Goal: Task Accomplishment & Management: Use online tool/utility

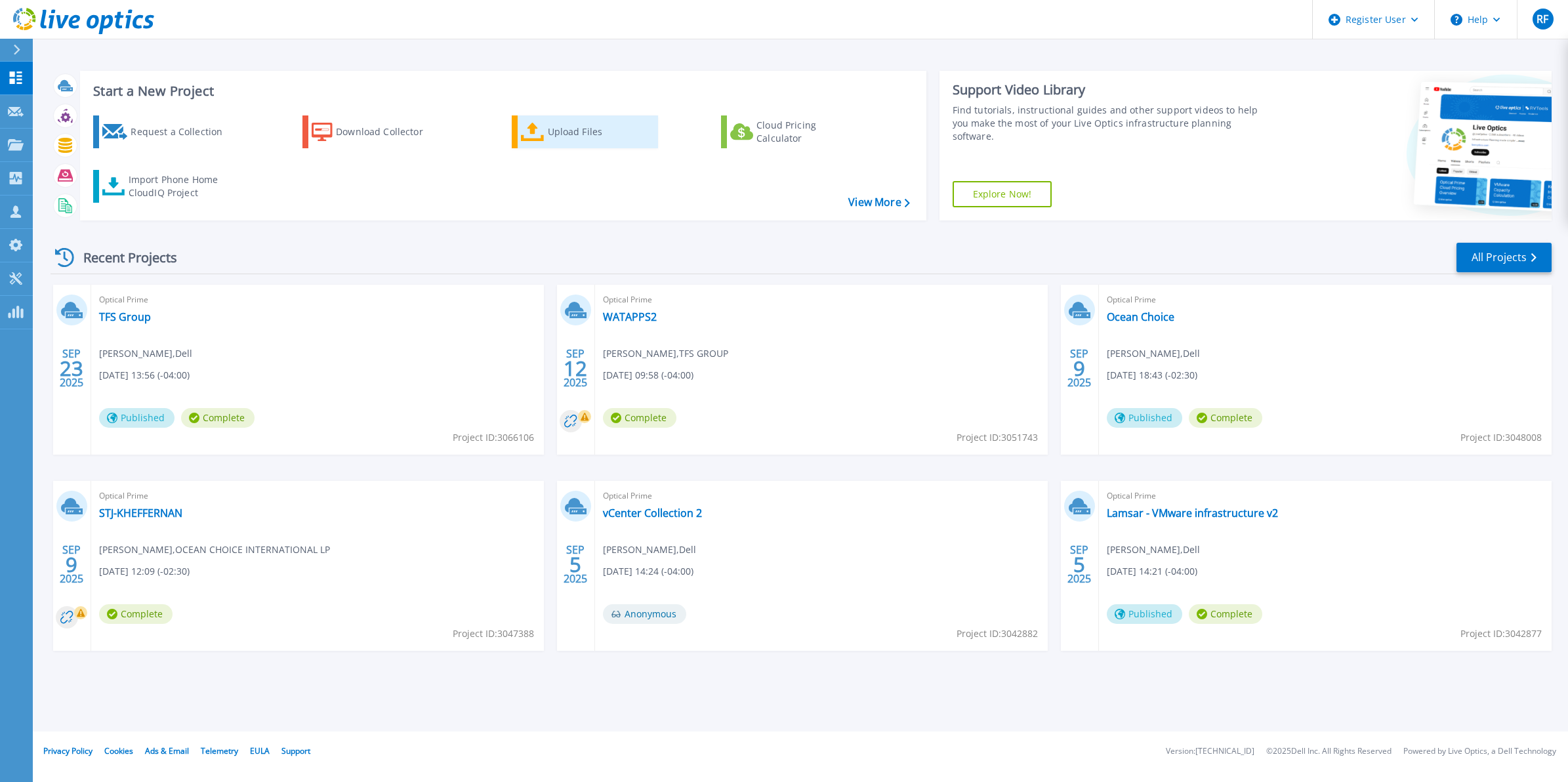
click at [562, 135] on div "Upload Files" at bounding box center [600, 131] width 105 height 26
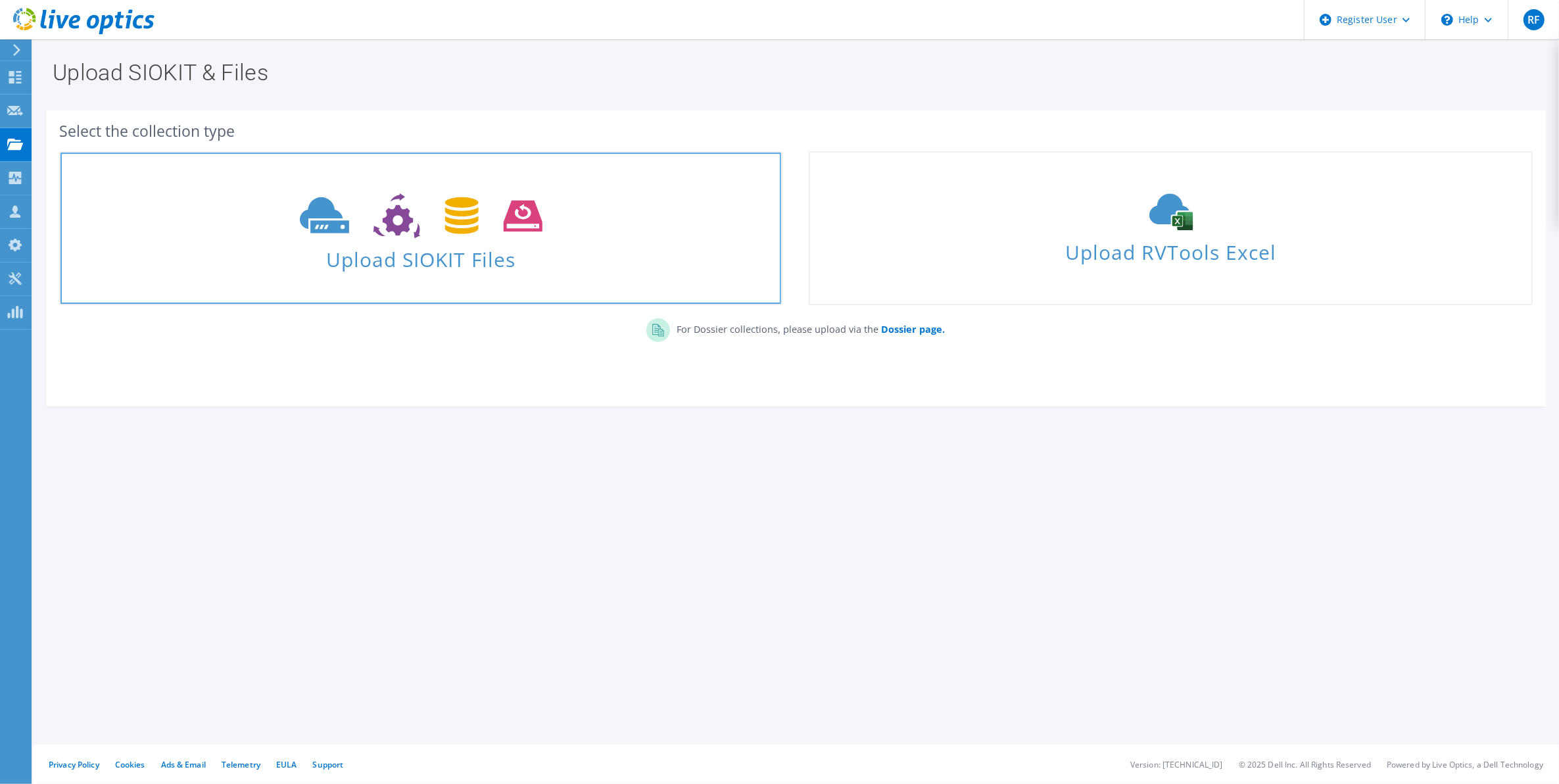
click at [514, 258] on span "Upload SIOKIT Files" at bounding box center [420, 255] width 721 height 28
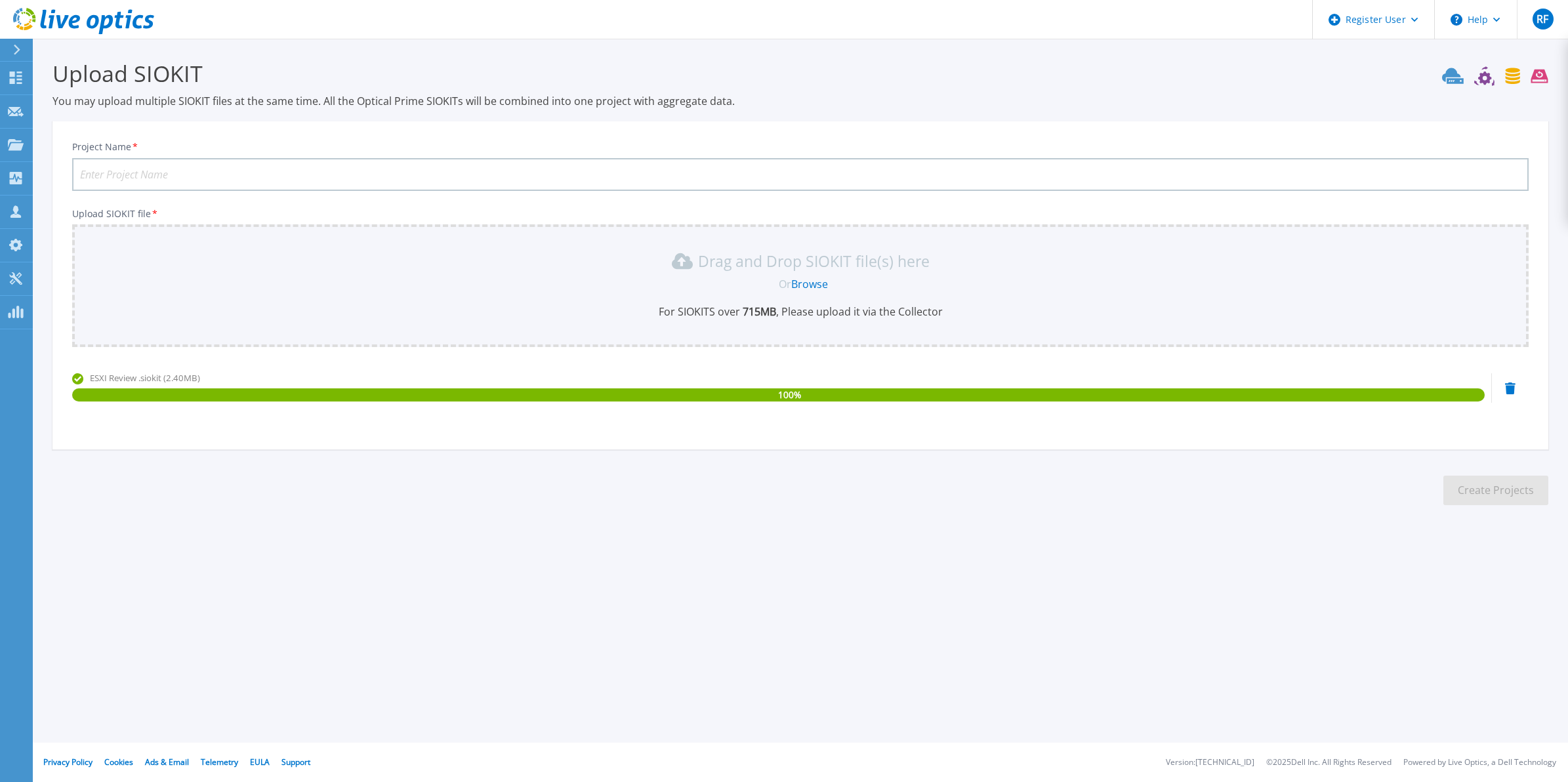
click at [995, 581] on div "Upload SIOKIT You may upload multiple SIOKIT files at the same time. All the Op…" at bounding box center [784, 292] width 1568 height 585
click at [867, 326] on div "Drag and Drop SIOKIT file(s) here Or Browse For SIOKITS over 715 MB , Please up…" at bounding box center [800, 285] width 1456 height 123
click at [1388, 449] on section "Upload SIOKIT You may upload multiple SIOKIT files at the same time. All the Op…" at bounding box center [800, 287] width 1535 height 496
click at [390, 185] on input "Project Name *" at bounding box center [800, 174] width 1456 height 33
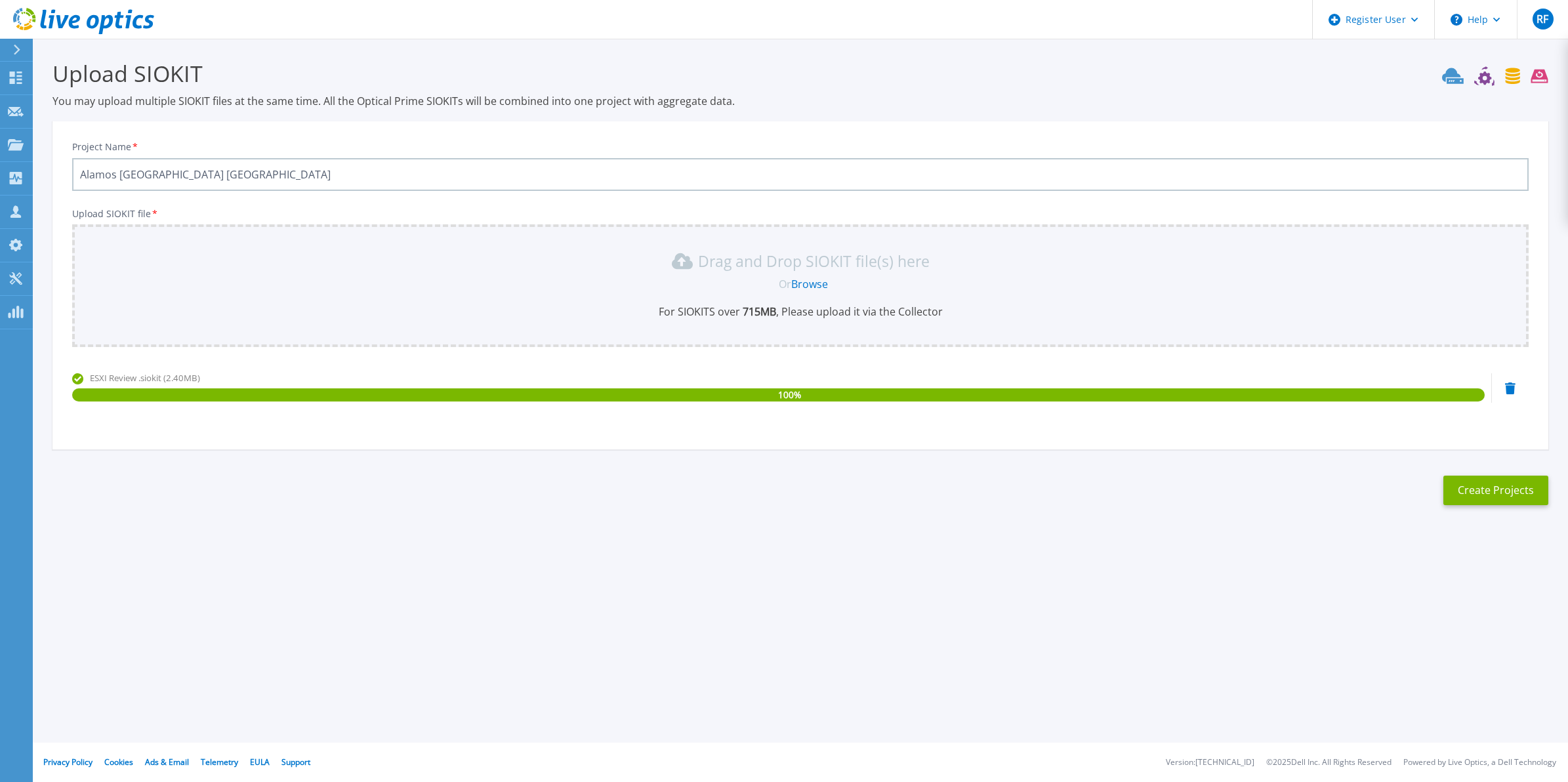
click at [378, 178] on input "Alamos Gold - Island Gol" at bounding box center [800, 174] width 1456 height 33
type input "Alamos Gold - Island Gold"
click at [1504, 476] on button "Create Projects" at bounding box center [1495, 490] width 105 height 30
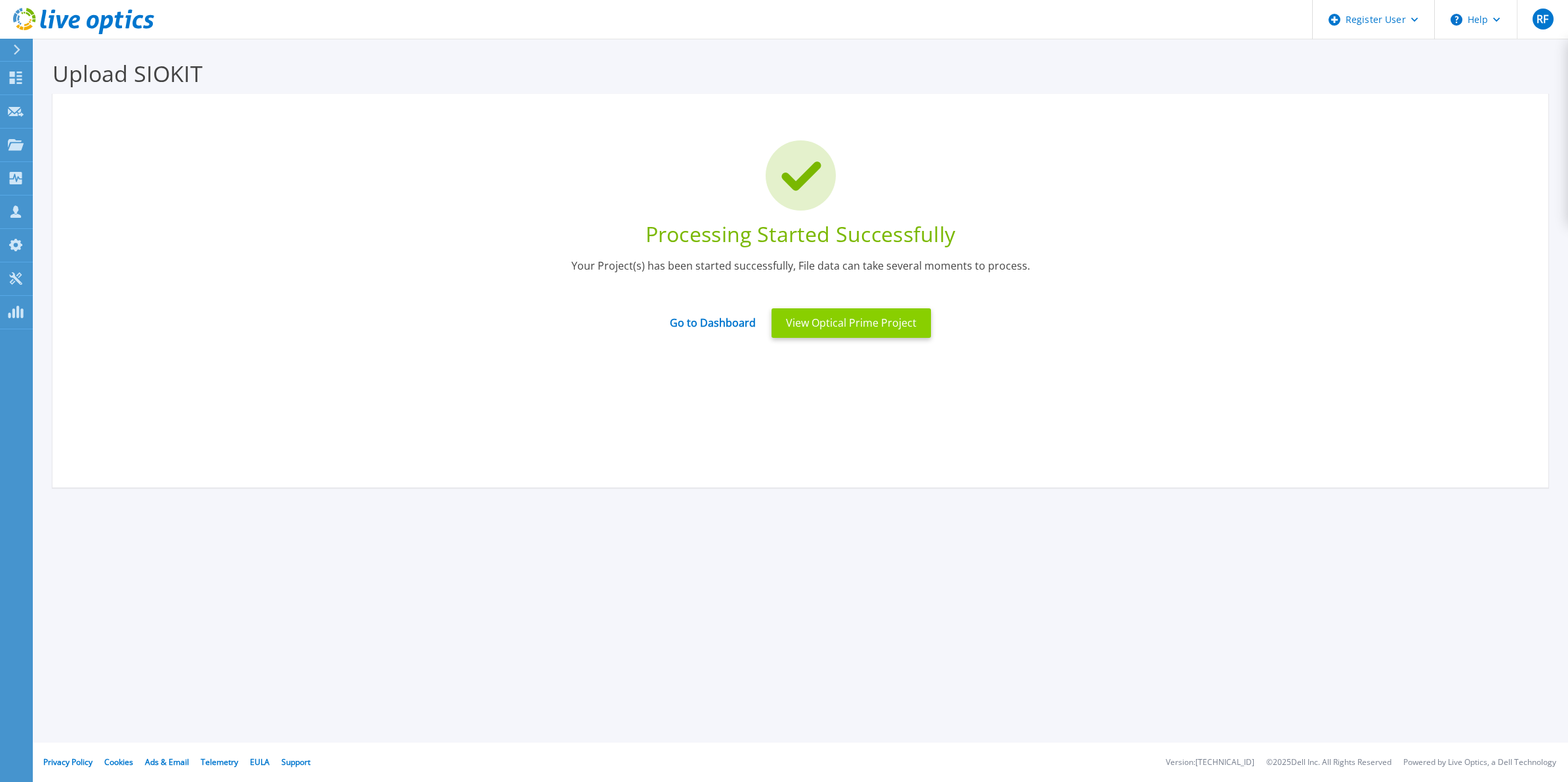
click at [864, 332] on button "View Optical Prime Project" at bounding box center [851, 322] width 159 height 30
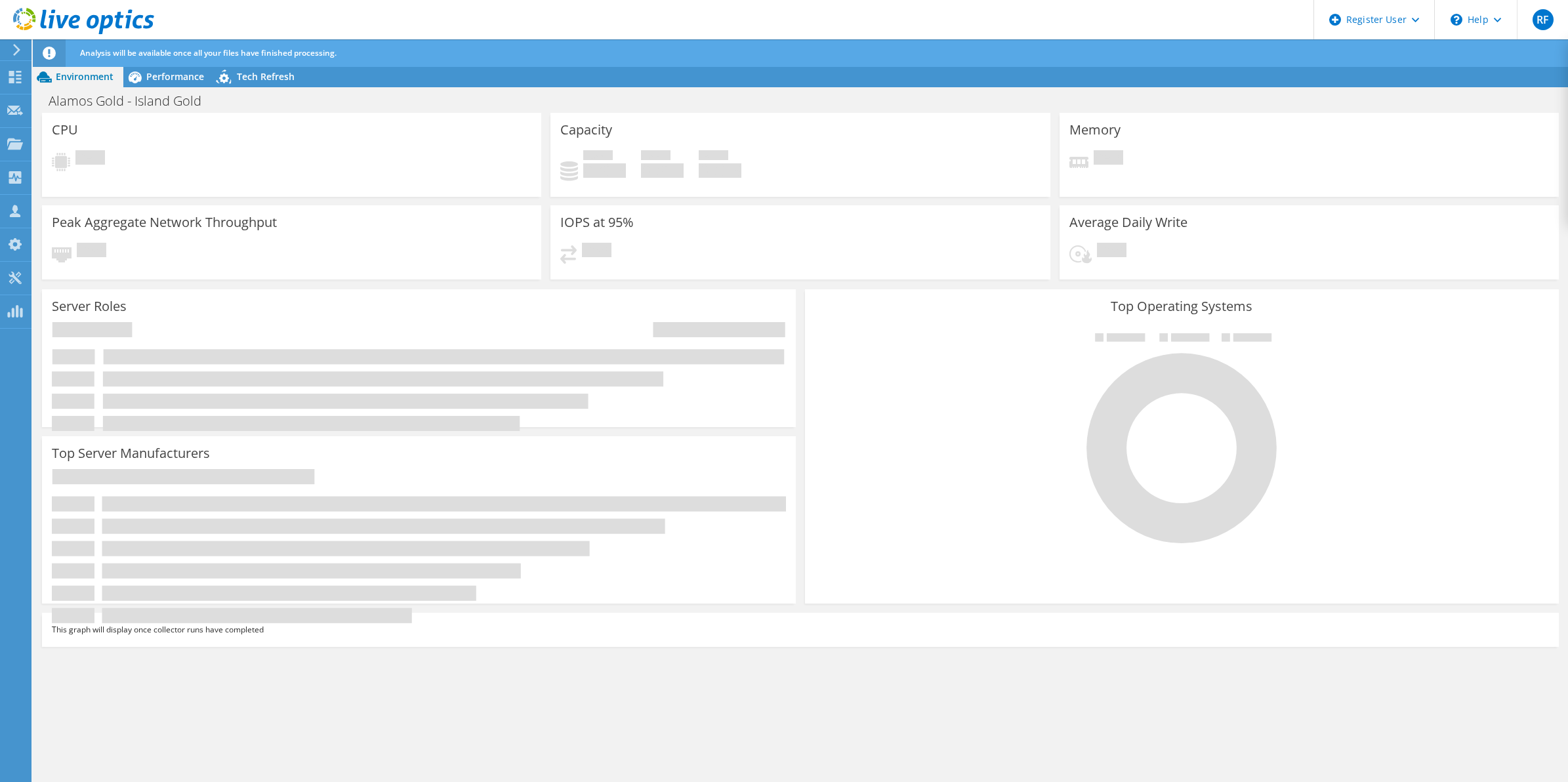
click at [864, 332] on div at bounding box center [1181, 437] width 734 height 221
click at [163, 83] on div "Performance" at bounding box center [168, 76] width 91 height 21
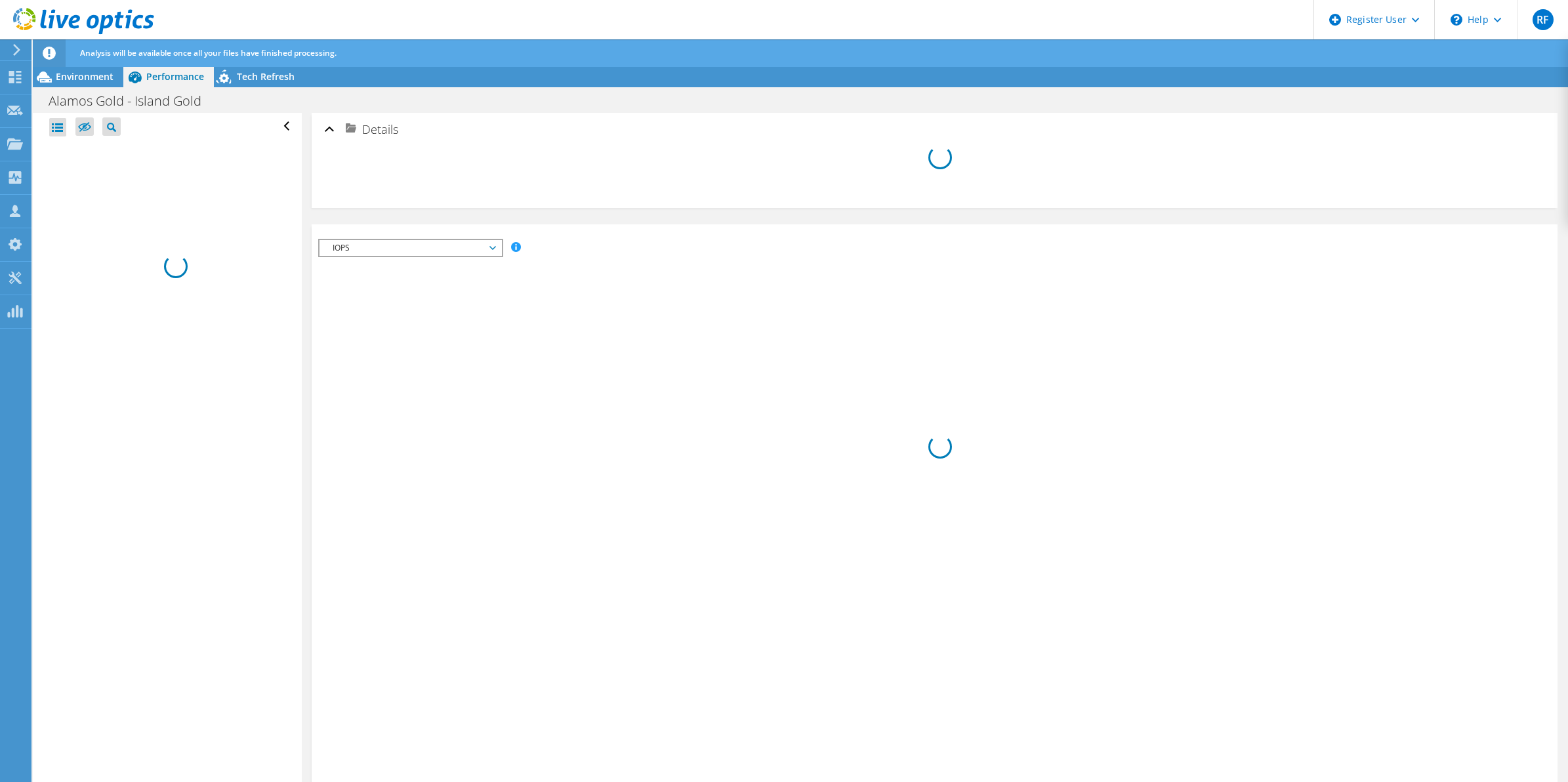
radio input "true"
radio input "false"
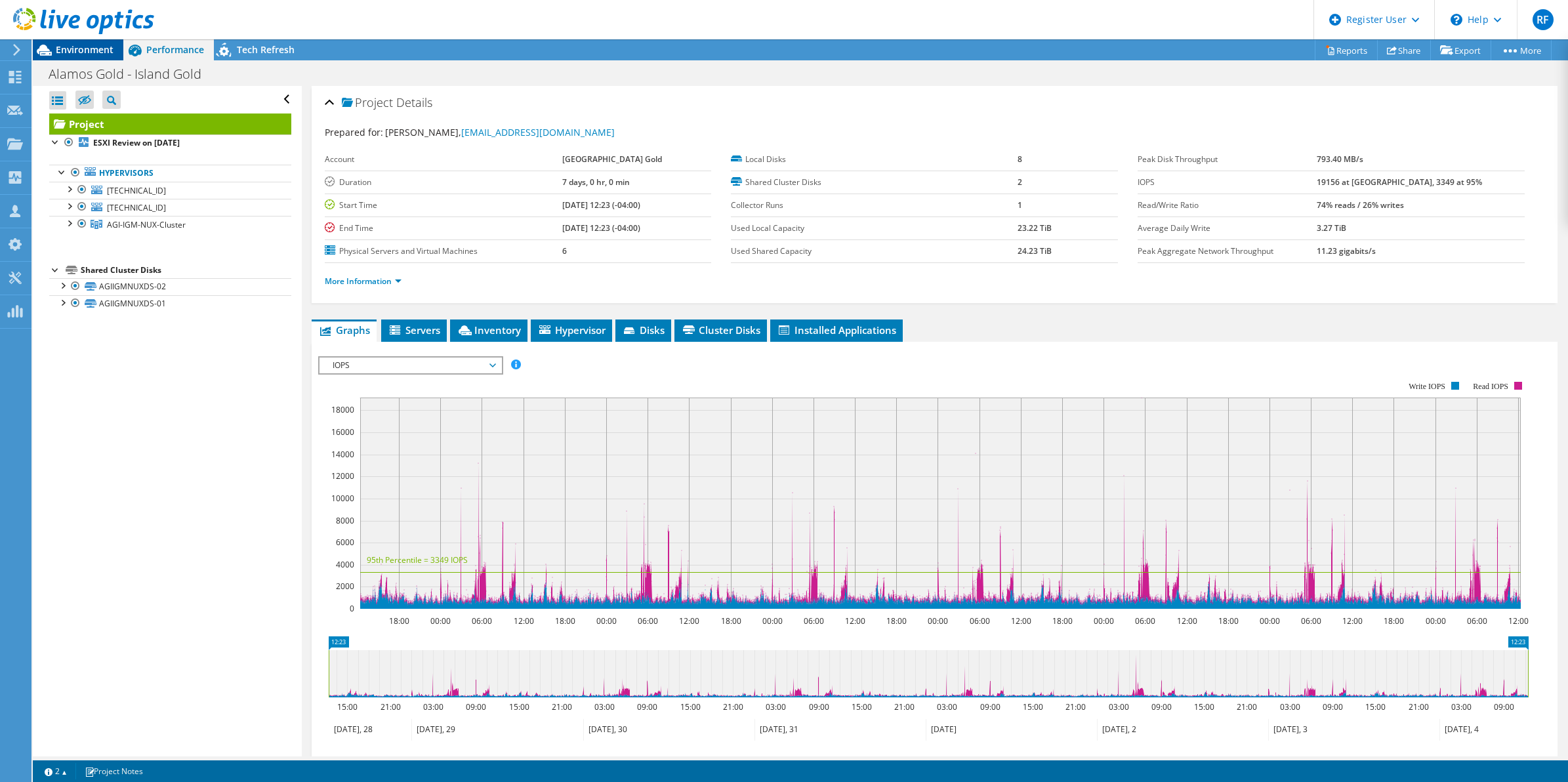
click at [86, 50] on span "Environment" at bounding box center [85, 49] width 58 height 13
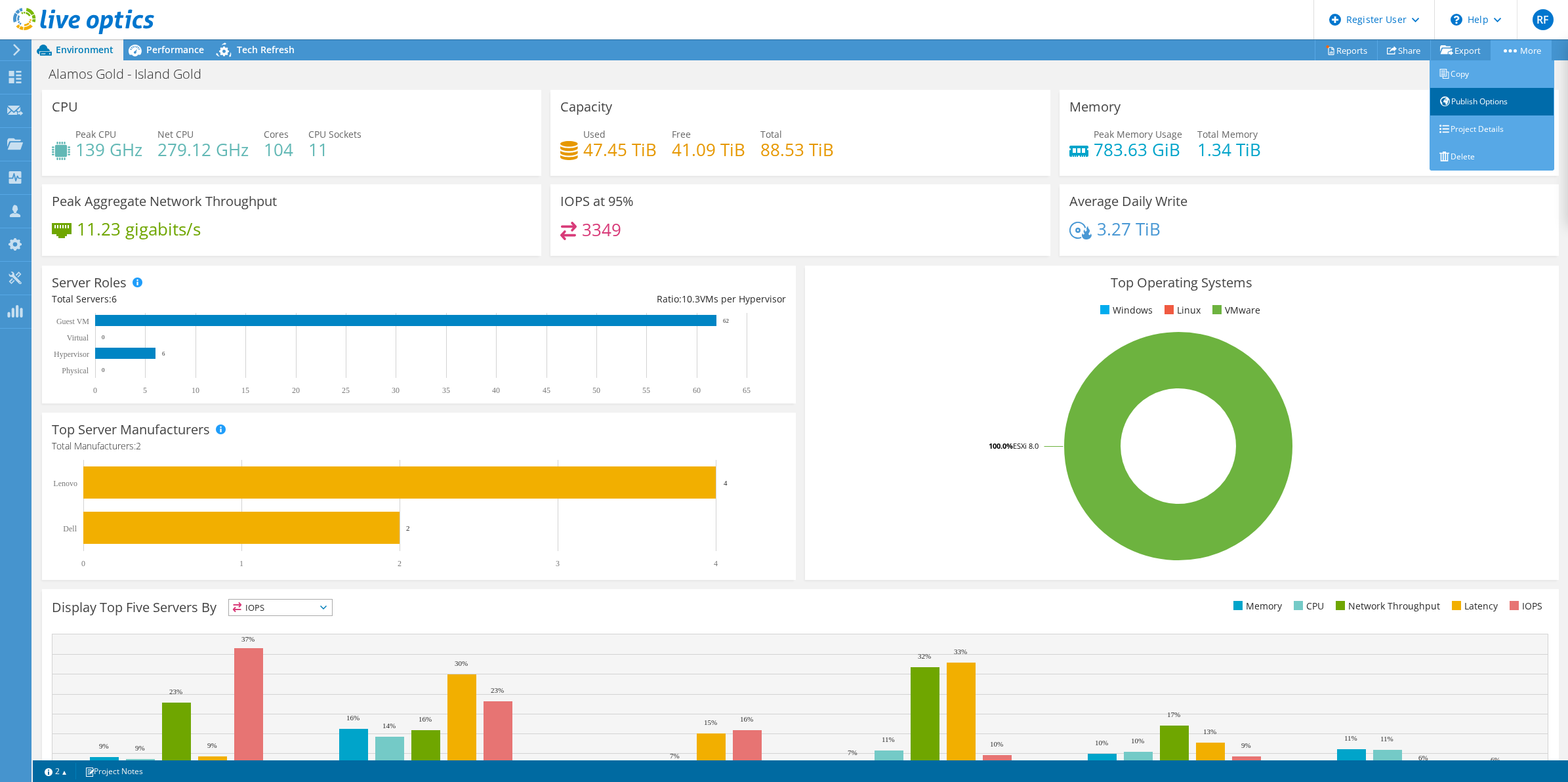
click at [1477, 102] on link "Publish Options" at bounding box center [1491, 102] width 124 height 28
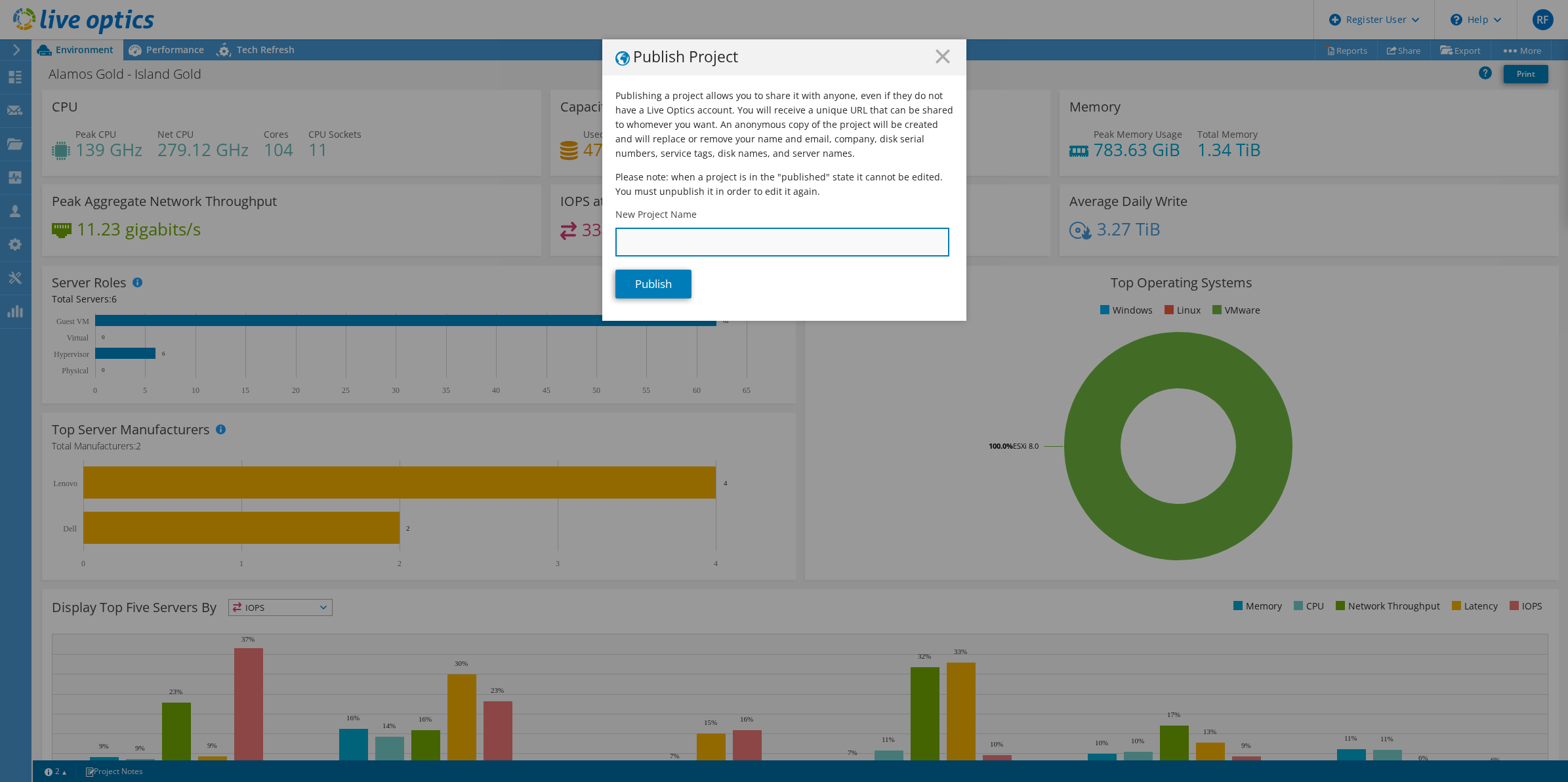
click at [890, 245] on input "New Project Name" at bounding box center [782, 242] width 334 height 29
type input "Island Gold - LO"
click at [646, 284] on link "Publish" at bounding box center [654, 284] width 76 height 29
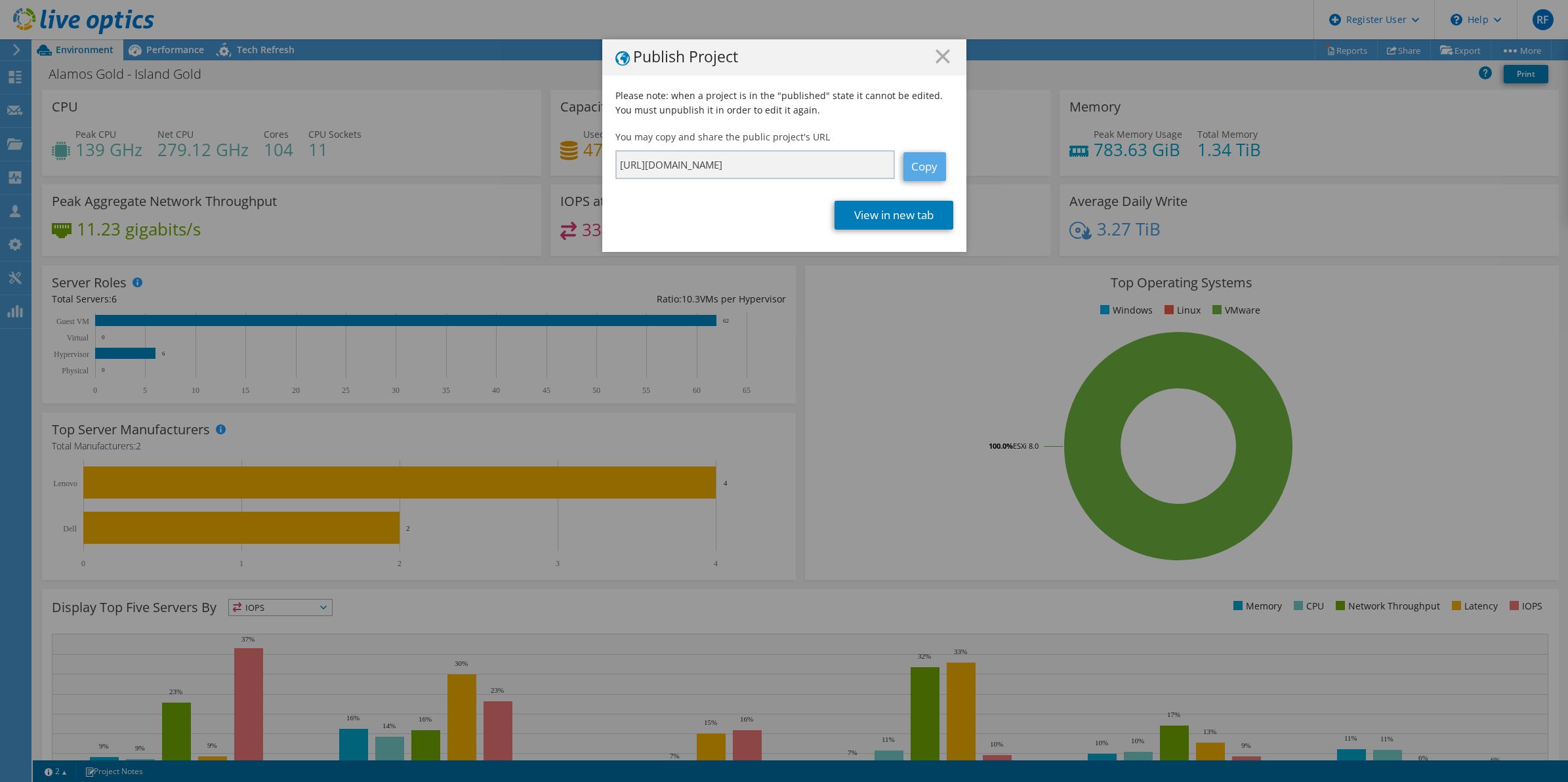
click at [903, 166] on link "Copy" at bounding box center [925, 167] width 42 height 29
click at [942, 57] on icon at bounding box center [942, 56] width 14 height 14
